Goal: Information Seeking & Learning: Learn about a topic

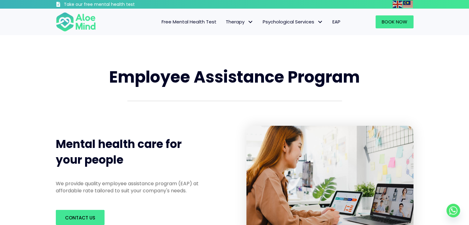
click at [69, 58] on div "Employee Assistance Program Mental health care for your people We provide quali…" at bounding box center [234, 150] width 469 height 231
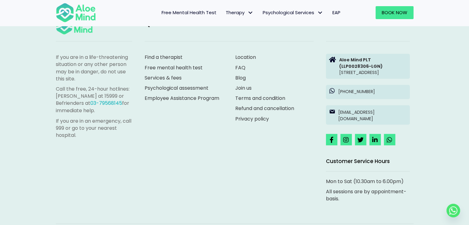
scroll to position [1048, 0]
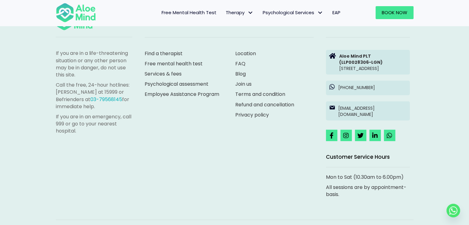
scroll to position [1775, 0]
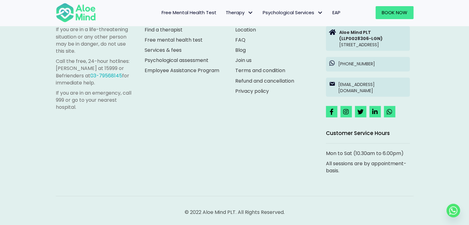
click at [336, 14] on span "EAP" at bounding box center [336, 12] width 8 height 6
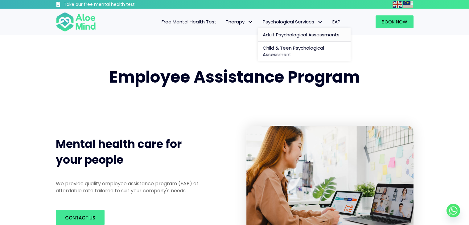
click at [289, 34] on span "Adult Psychological Assessments" at bounding box center [301, 34] width 77 height 6
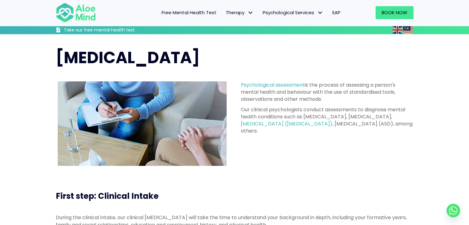
drag, startPoint x: 472, startPoint y: 16, endPoint x: 462, endPoint y: -4, distance: 22.3
click at [462, 0] on html "Skip to content Take our free mental health test Select Language Abkhaz Acehnes…" at bounding box center [234, 112] width 469 height 225
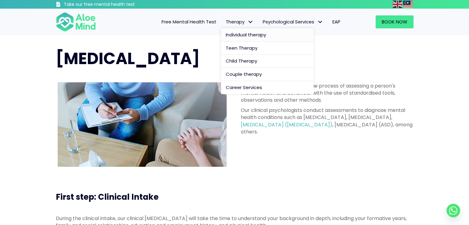
click at [235, 36] on span "Individual therapy" at bounding box center [246, 34] width 40 height 6
